Goal: Information Seeking & Learning: Find specific fact

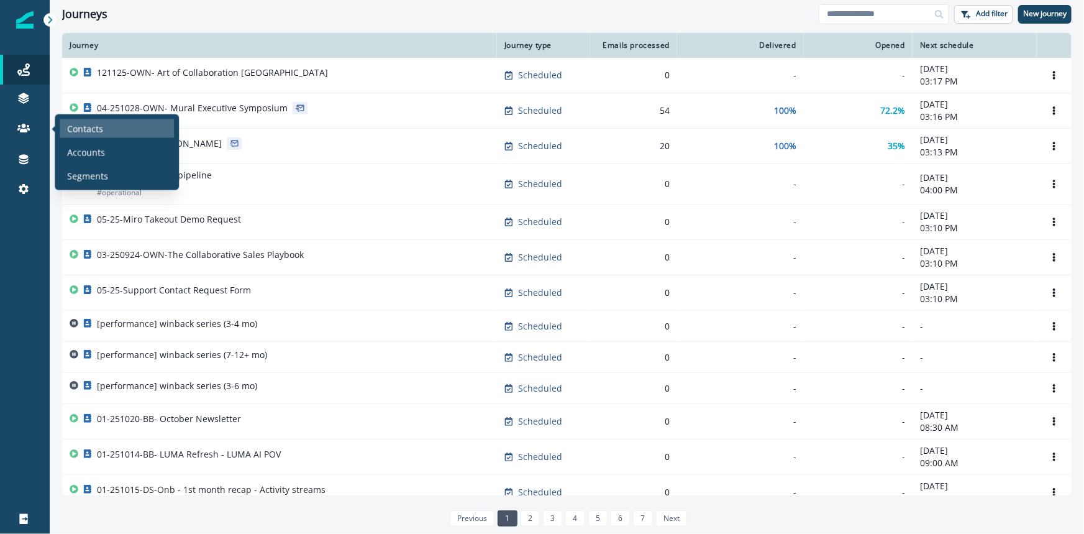
click at [74, 124] on p "Contacts" at bounding box center [85, 128] width 36 height 13
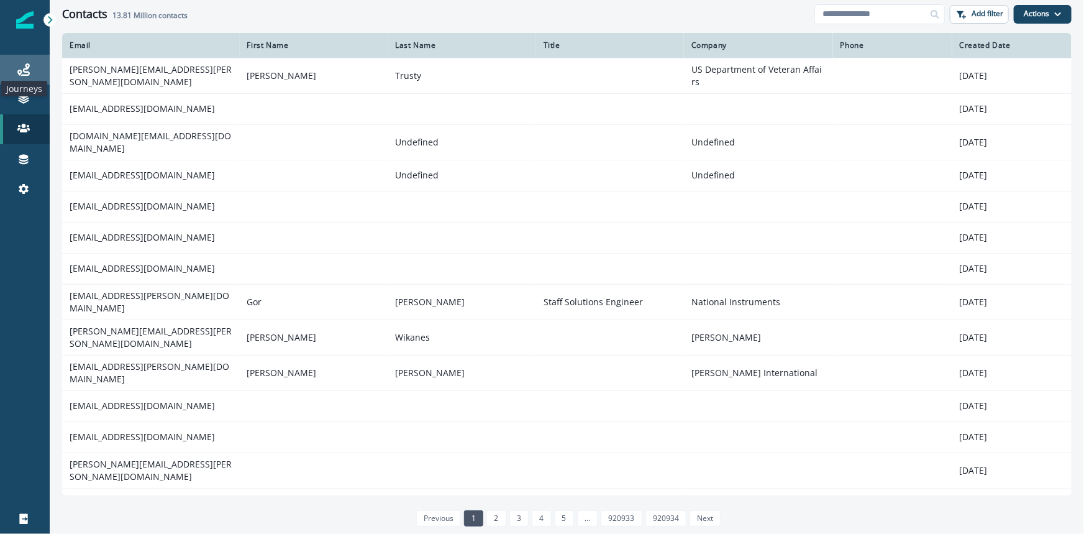
click at [29, 63] on icon at bounding box center [23, 69] width 12 height 12
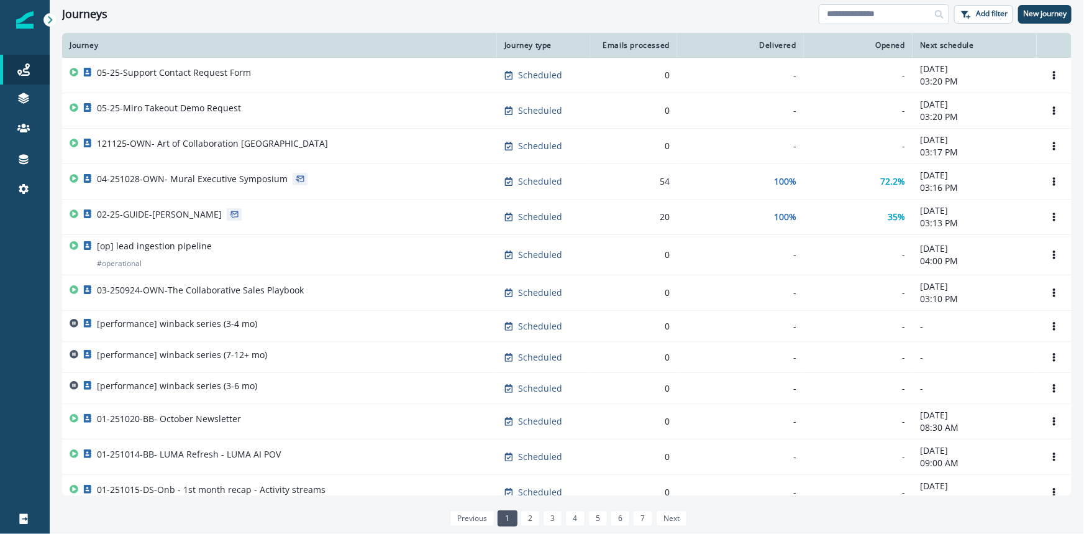
click at [851, 14] on input at bounding box center [884, 14] width 130 height 20
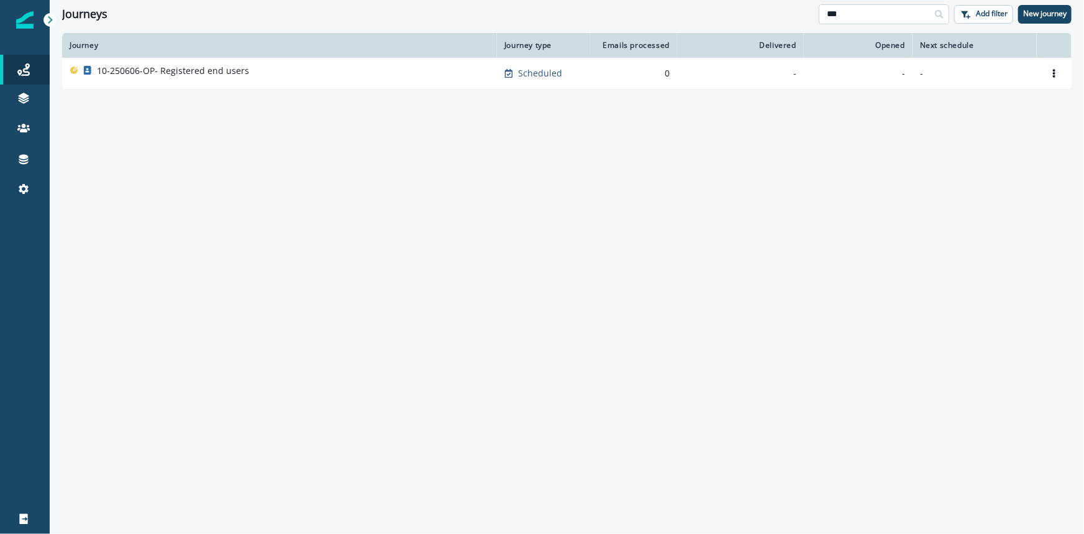
click at [851, 14] on input "***" at bounding box center [884, 14] width 130 height 20
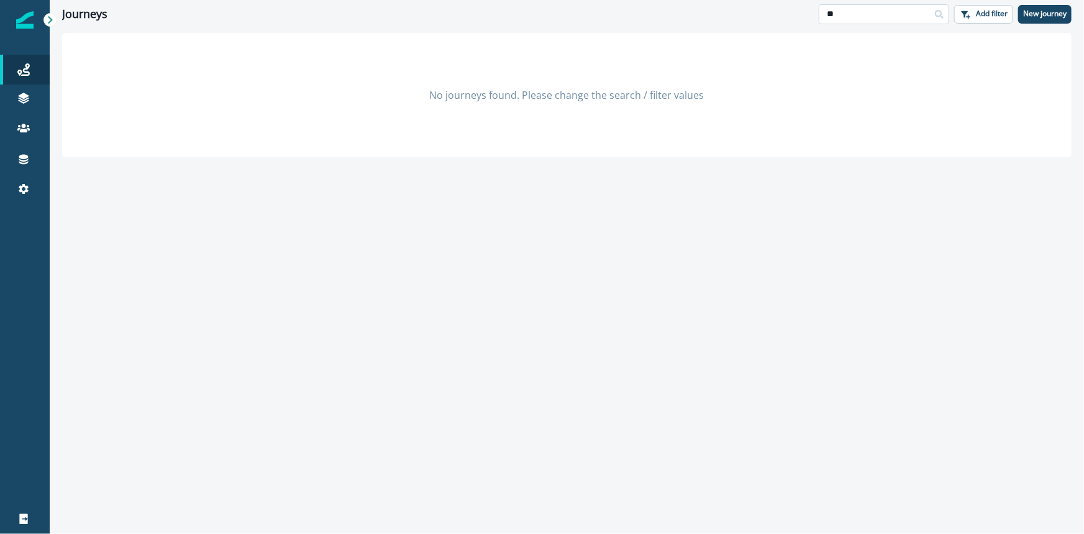
type input "*"
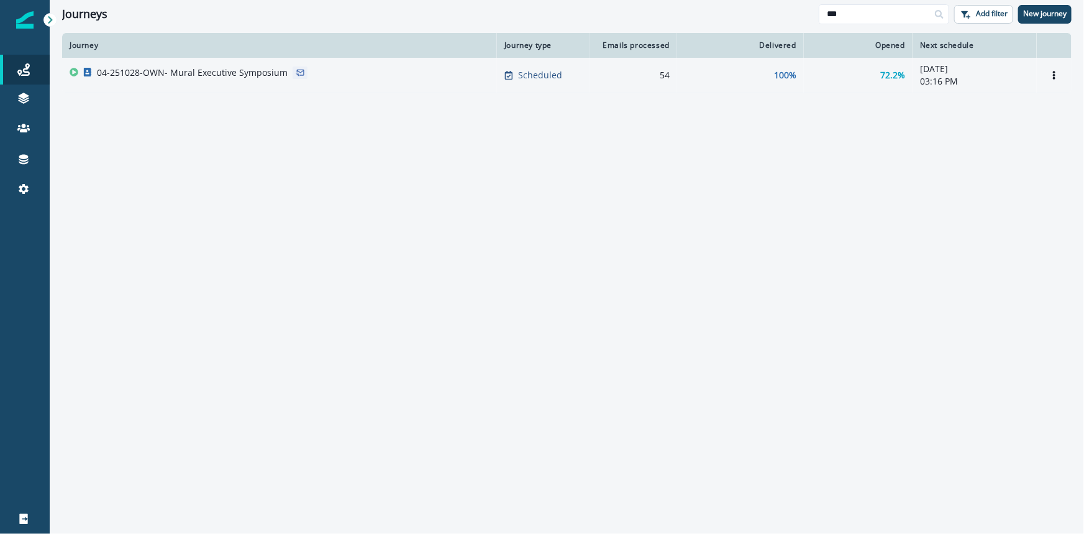
type input "***"
click at [175, 70] on p "04-251028-OWN- Mural Executive Symposium" at bounding box center [192, 72] width 191 height 12
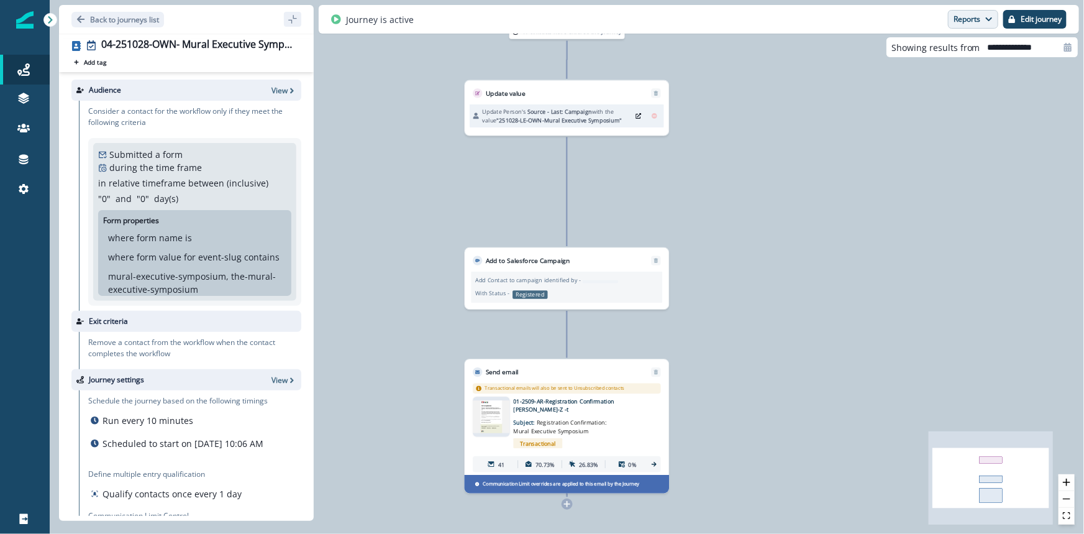
click at [978, 19] on button "Reports" at bounding box center [973, 19] width 50 height 19
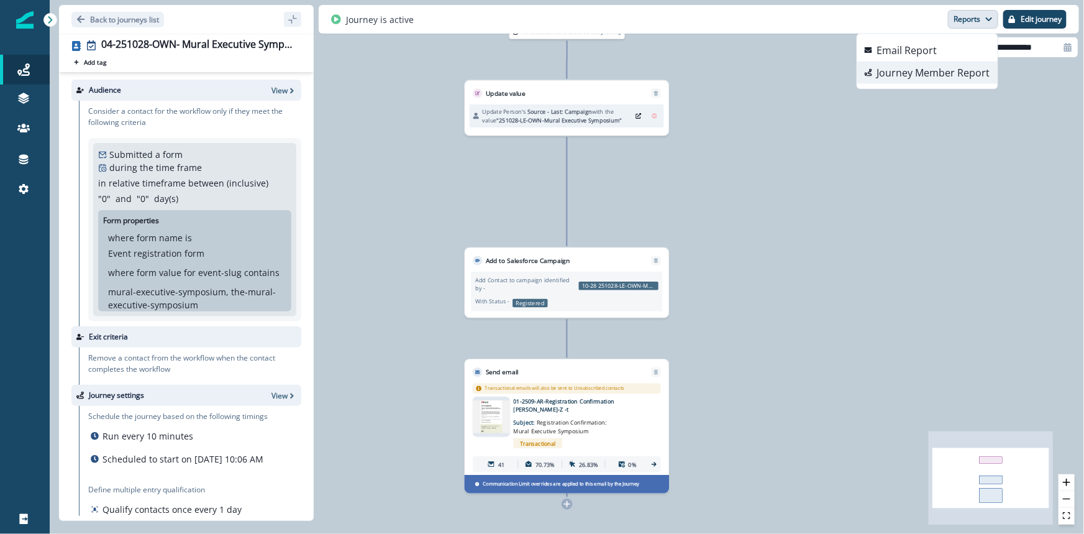
click at [933, 73] on p "Journey Member Report" at bounding box center [933, 72] width 113 height 15
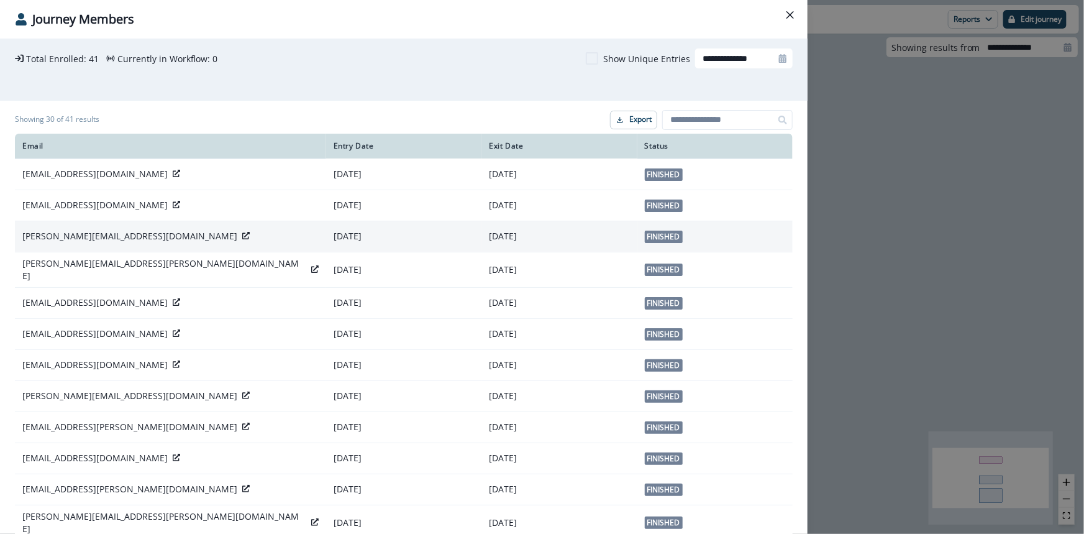
click at [95, 237] on p "[PERSON_NAME][EMAIL_ADDRESS][DOMAIN_NAME]" at bounding box center [129, 236] width 215 height 12
click at [242, 234] on icon at bounding box center [245, 235] width 7 height 7
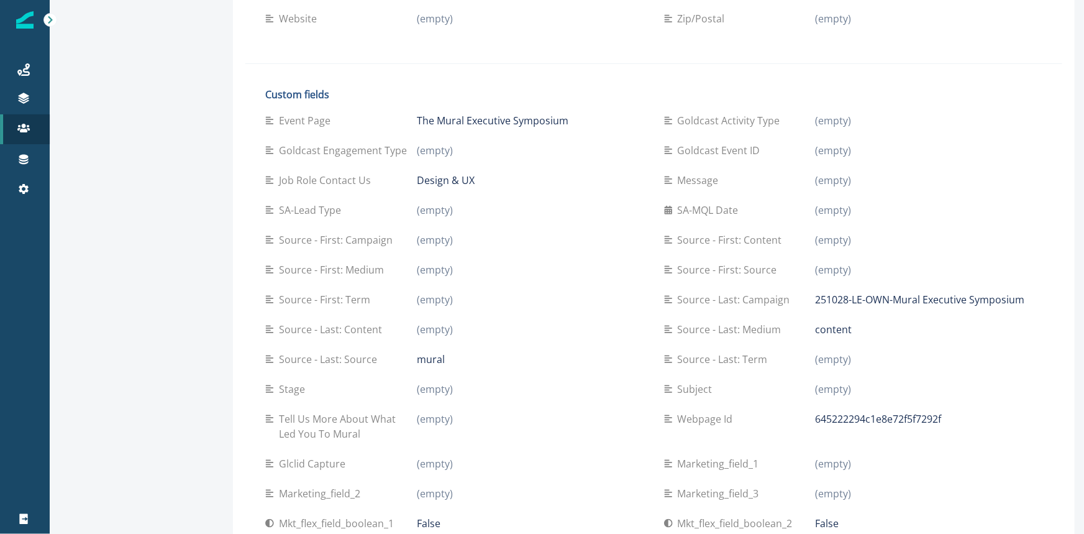
scroll to position [452, 0]
